Goal: Task Accomplishment & Management: Use online tool/utility

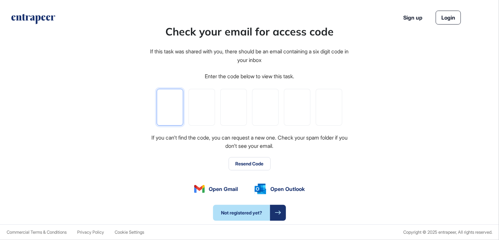
type input "*"
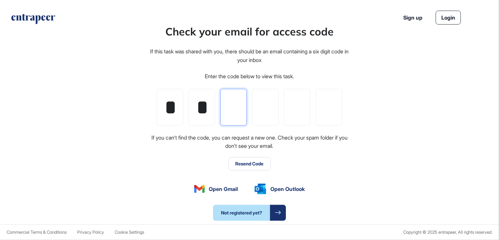
type input "*"
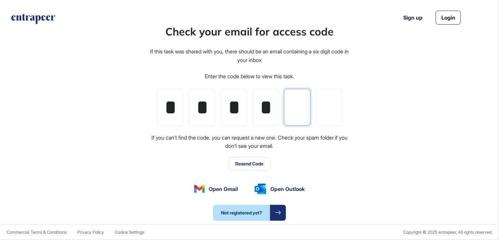
type input "*"
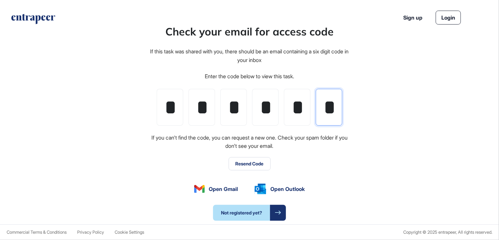
scroll to position [0, 1]
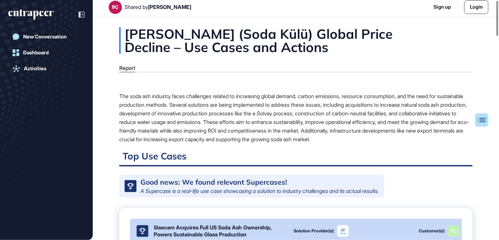
scroll to position [3, 0]
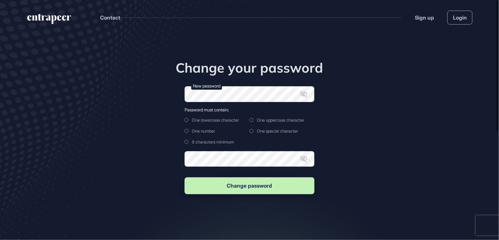
click at [223, 104] on form "New password Password must contain; One lowercase character One uppercase chara…" at bounding box center [249, 140] width 130 height 109
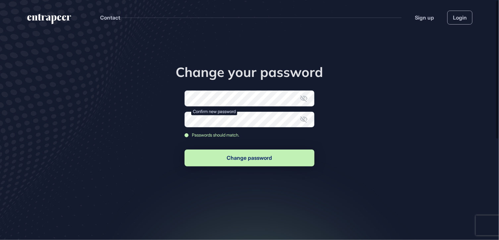
click at [240, 159] on button "Change password" at bounding box center [249, 157] width 130 height 17
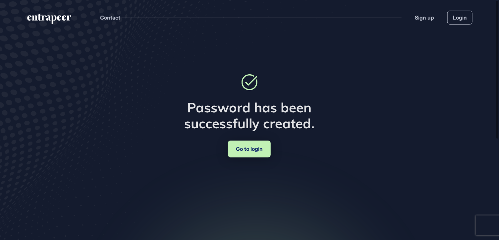
click at [250, 149] on link "Go to login" at bounding box center [249, 148] width 43 height 17
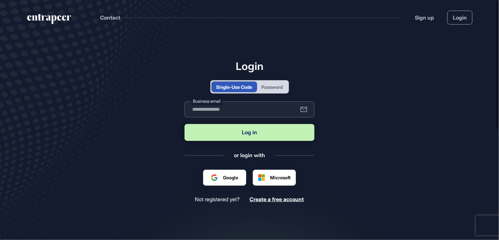
click at [245, 103] on input "text" at bounding box center [249, 109] width 130 height 16
type input "**********"
click at [254, 133] on button "Log in" at bounding box center [249, 132] width 130 height 17
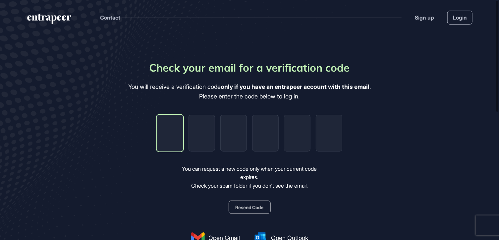
type input "*"
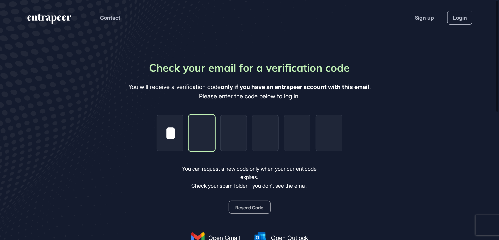
type input "*"
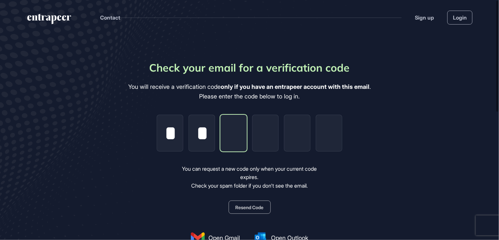
type input "*"
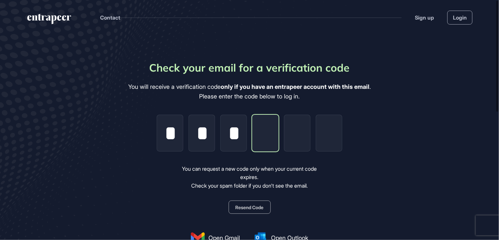
type input "*"
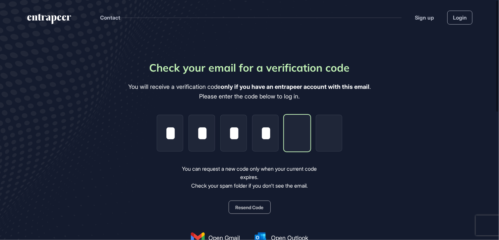
type input "*"
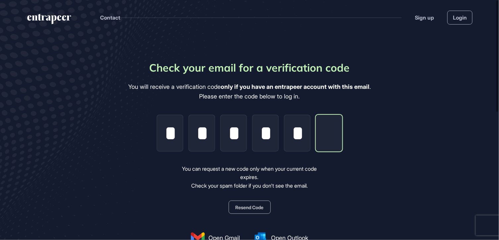
type input "*"
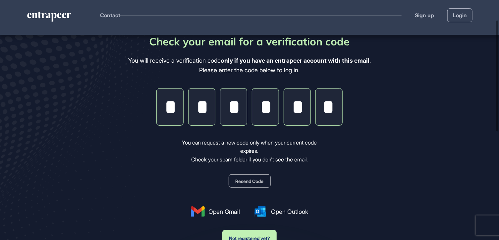
scroll to position [66, 0]
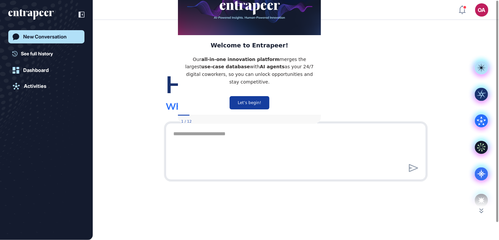
click at [260, 97] on button "Let’s begin!" at bounding box center [249, 102] width 40 height 13
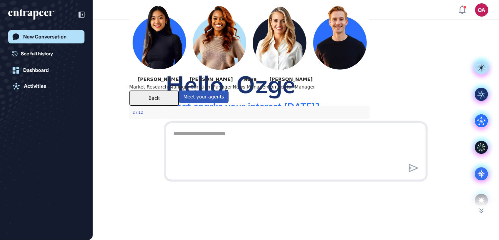
drag, startPoint x: 143, startPoint y: 128, endPoint x: 129, endPoint y: 129, distance: 13.6
click at [129, 119] on div "What can you do with AI agents ? Reese Market Research Manager Curie Curation M…" at bounding box center [249, 54] width 240 height 130
click at [410, 169] on div at bounding box center [413, 168] width 10 height 10
click at [352, 227] on div "Hello, Ozge What sparks your interest today?" at bounding box center [296, 130] width 406 height 220
click at [483, 210] on icon at bounding box center [481, 210] width 4 height 5
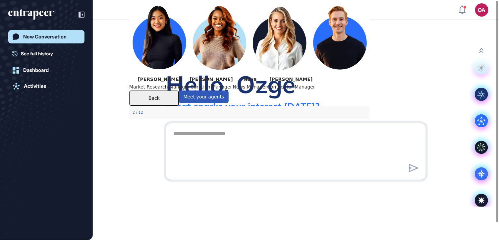
scroll to position [7, 0]
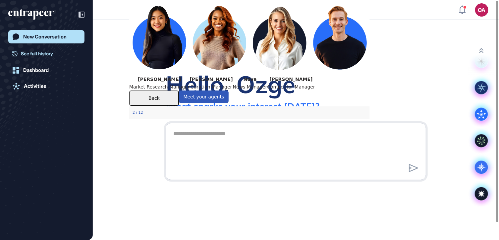
click at [45, 55] on span "See full history" at bounding box center [37, 53] width 32 height 7
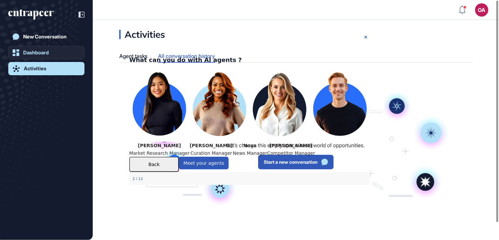
click at [40, 53] on div "Dashboard" at bounding box center [36, 53] width 26 height 6
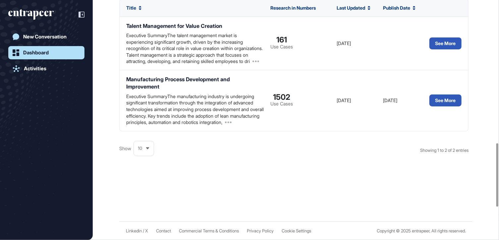
scroll to position [662, 0]
click at [50, 37] on div "New Conversation" at bounding box center [44, 37] width 43 height 6
